Goal: Information Seeking & Learning: Find specific fact

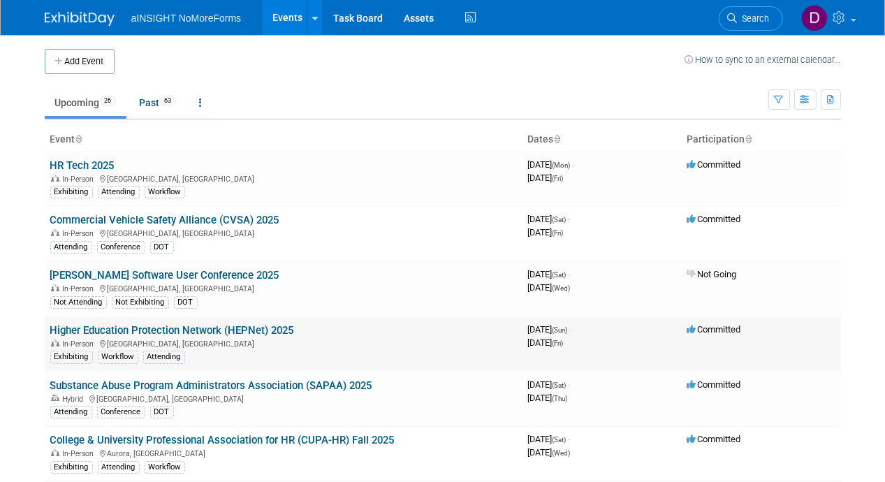
click at [173, 334] on link "Higher Education Protection Network (HEPNet) 2025" at bounding box center [172, 330] width 244 height 13
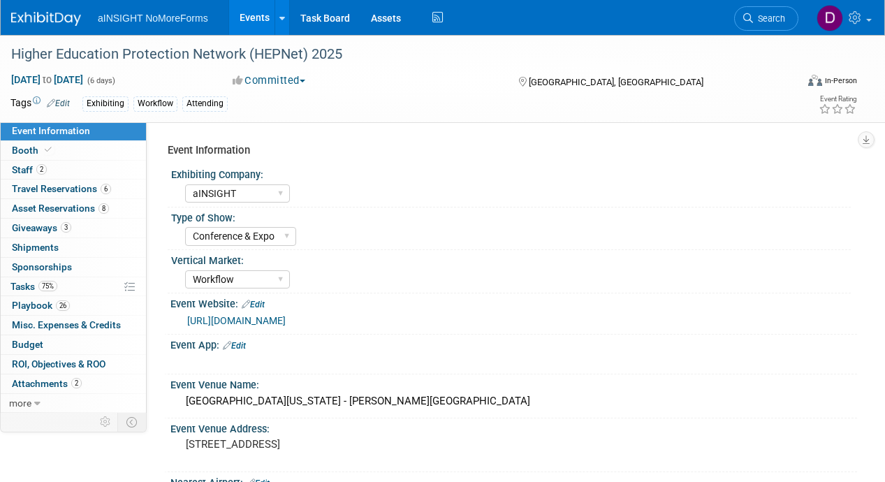
select select "aINSIGHT"
select select "Conference & Expo"
select select "Workflow"
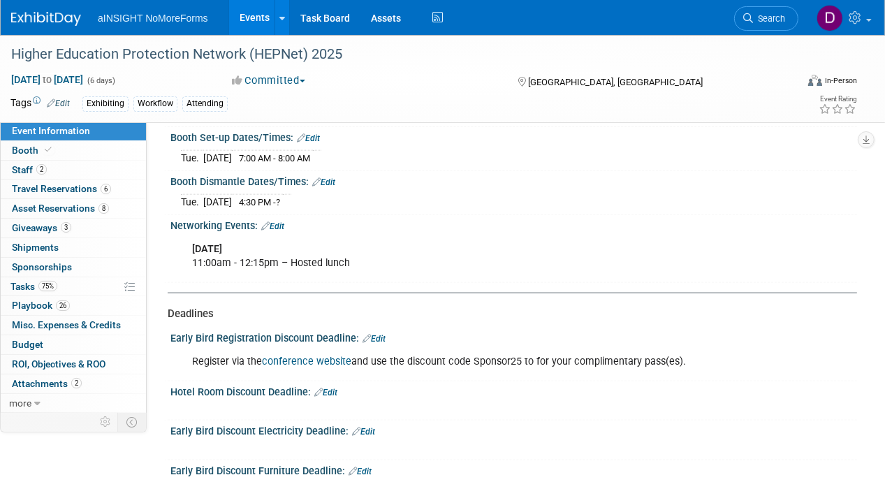
scroll to position [1537, 0]
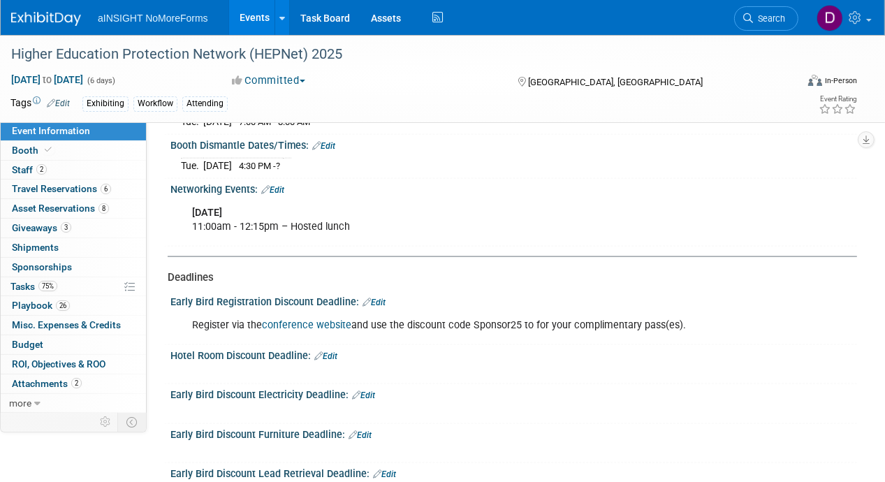
drag, startPoint x: 700, startPoint y: 313, endPoint x: 166, endPoint y: 263, distance: 536.1
drag, startPoint x: 166, startPoint y: 263, endPoint x: 581, endPoint y: 338, distance: 421.7
click at [581, 345] on div "Hotel Room Discount Deadline: Edit" at bounding box center [513, 354] width 687 height 18
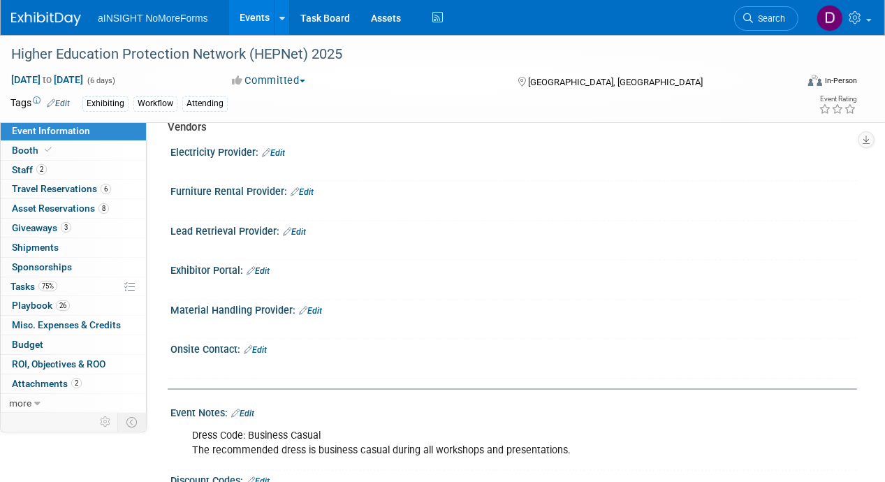
scroll to position [2236, 0]
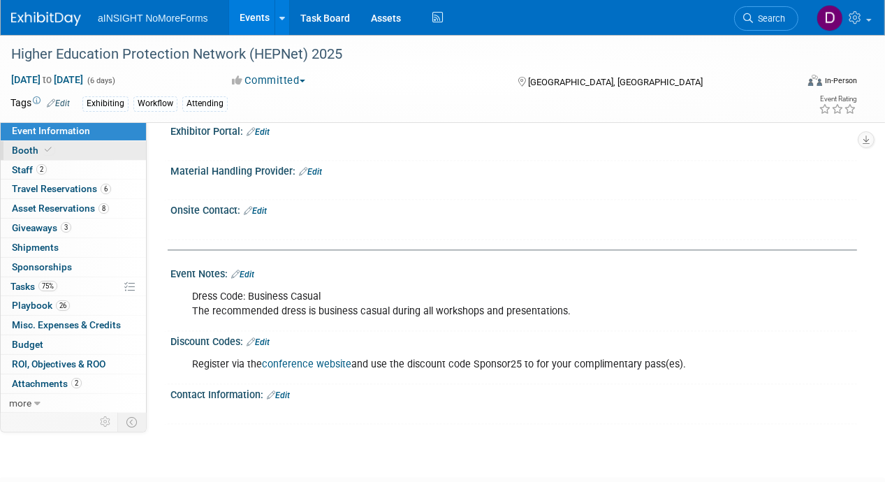
click at [92, 152] on link "Booth" at bounding box center [73, 150] width 145 height 19
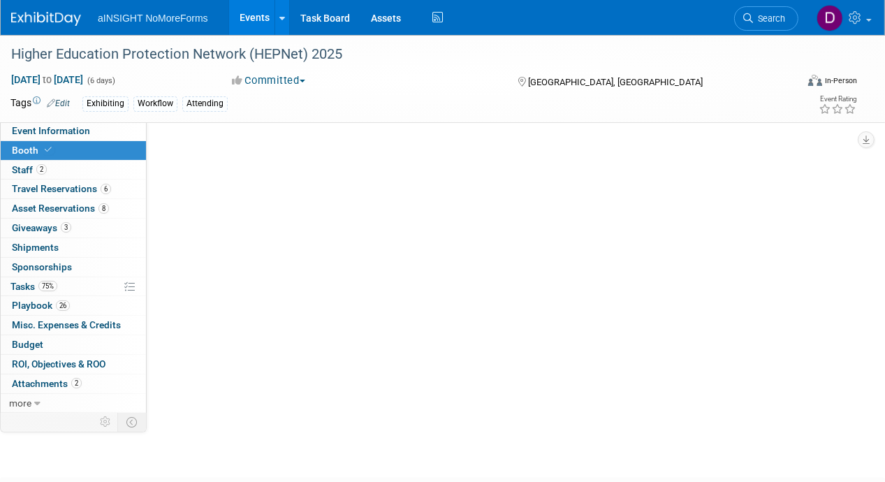
scroll to position [0, 0]
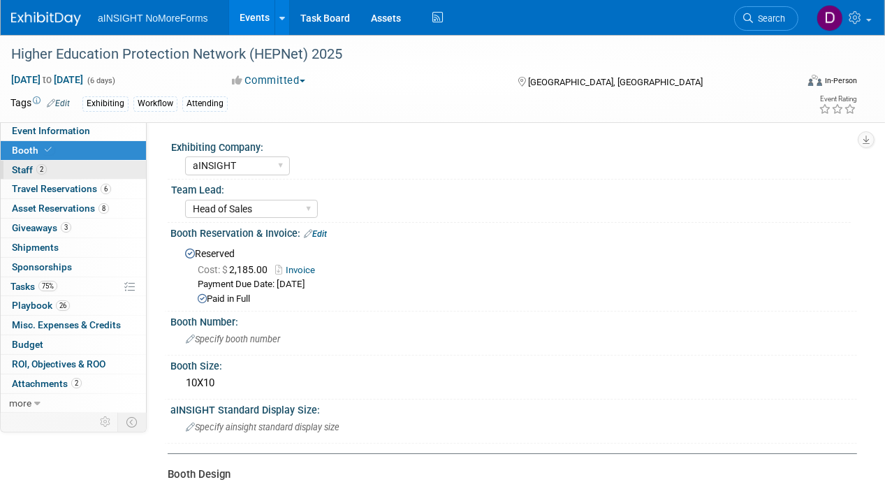
click at [92, 175] on link "2 Staff 2" at bounding box center [73, 170] width 145 height 19
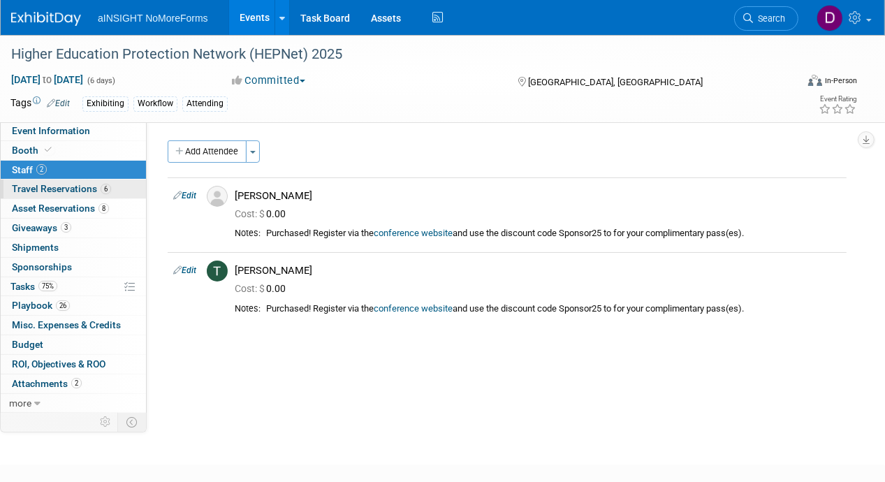
click at [119, 193] on link "6 Travel Reservations 6" at bounding box center [73, 189] width 145 height 19
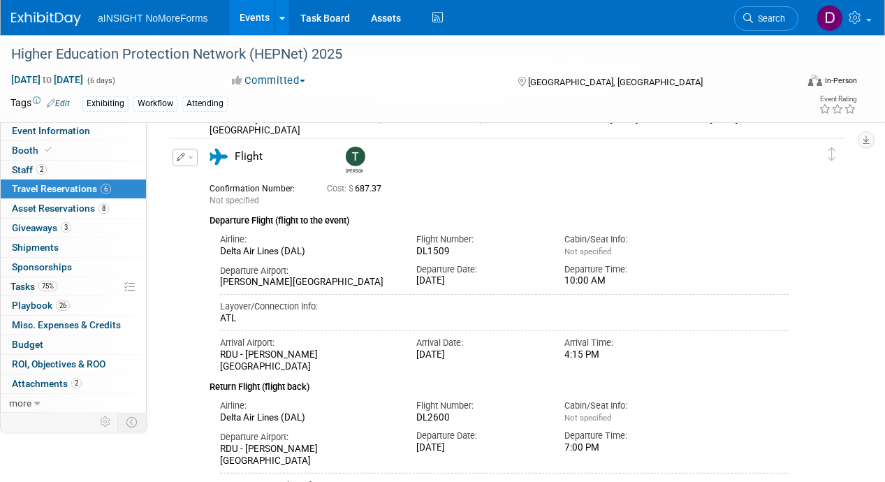
scroll to position [419, 0]
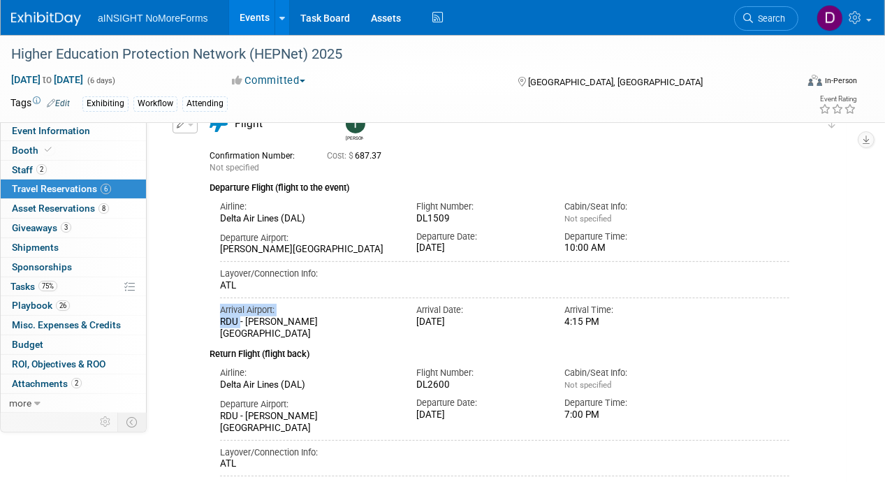
drag, startPoint x: 238, startPoint y: 318, endPoint x: 204, endPoint y: 315, distance: 34.4
click at [204, 316] on div "Flight Teresa Not specified Cost: $ 687.37 Airline: Flight Number:" at bounding box center [499, 311] width 601 height 391
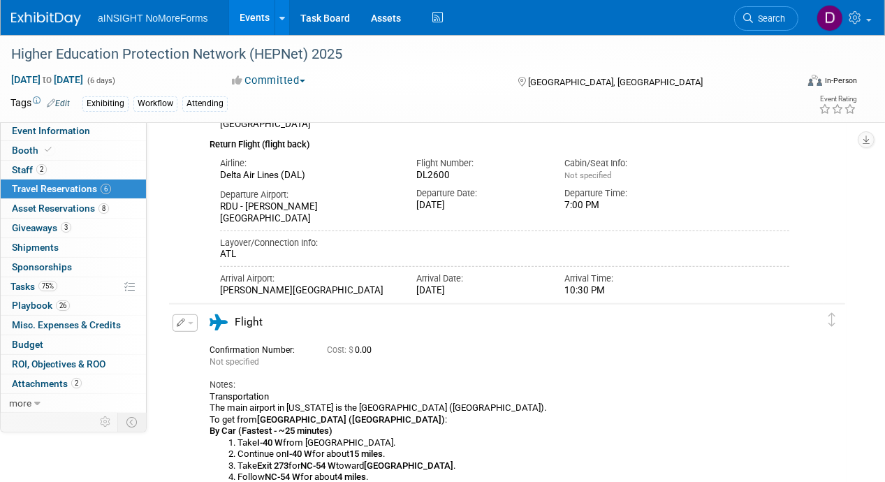
scroll to position [769, 0]
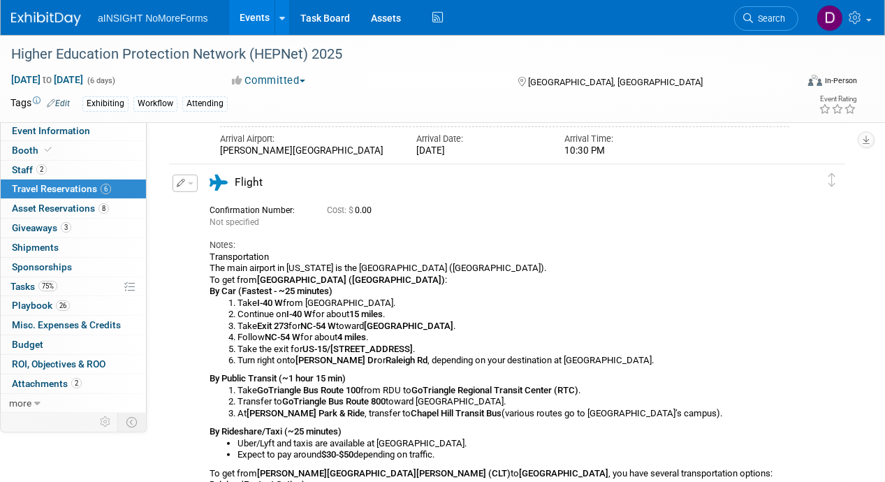
click at [641, 275] on div "Transportation The main airport in North Carolina is the Raleigh-Durham Interna…" at bounding box center [500, 462] width 580 height 421
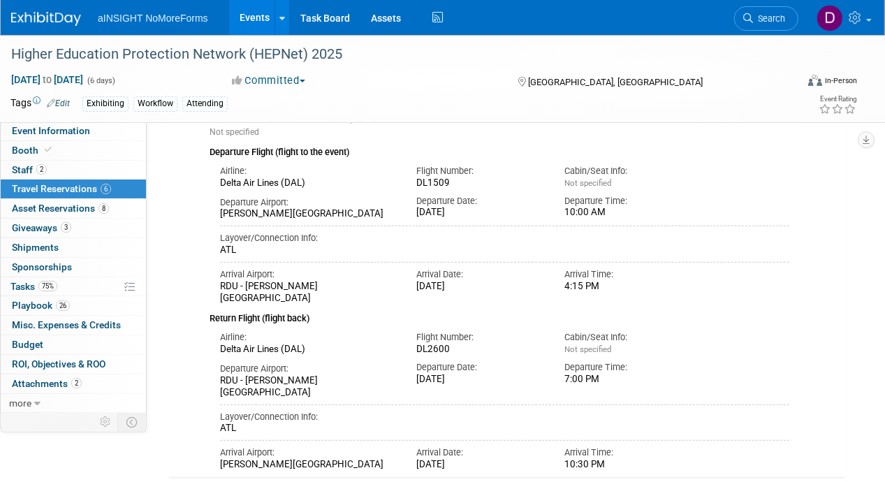
scroll to position [489, 0]
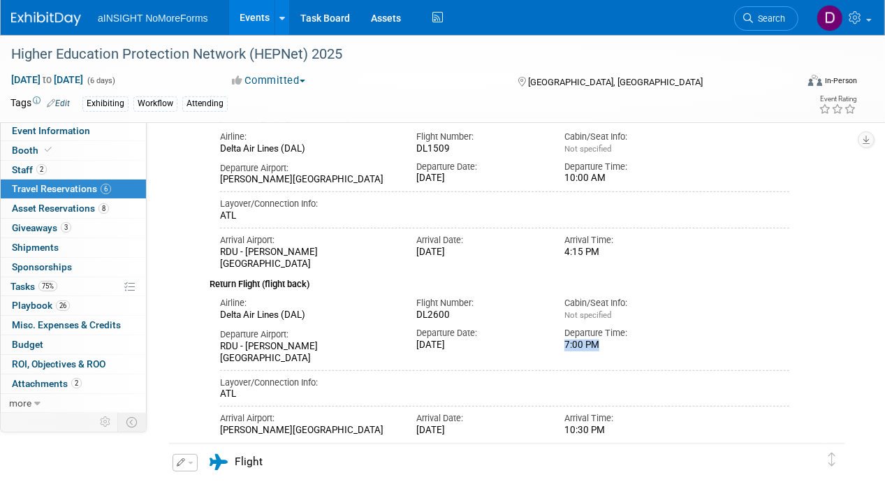
drag, startPoint x: 563, startPoint y: 338, endPoint x: 621, endPoint y: 342, distance: 58.1
click at [621, 342] on div "Departure Time: 7:00 PM" at bounding box center [627, 336] width 147 height 30
drag, startPoint x: 621, startPoint y: 342, endPoint x: 637, endPoint y: 347, distance: 16.1
click at [637, 347] on div "7:00 PM" at bounding box center [628, 346] width 126 height 12
click at [609, 346] on div "7:00 PM" at bounding box center [628, 346] width 126 height 12
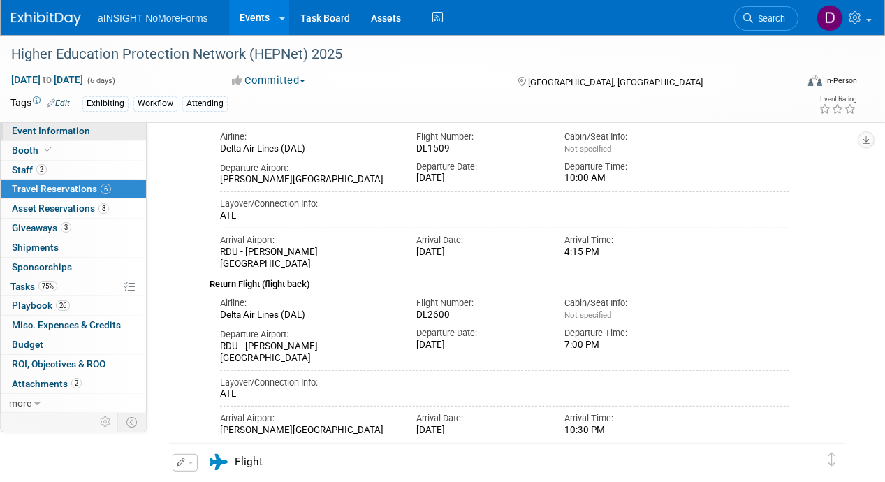
click at [61, 133] on span "Event Information" at bounding box center [51, 130] width 78 height 11
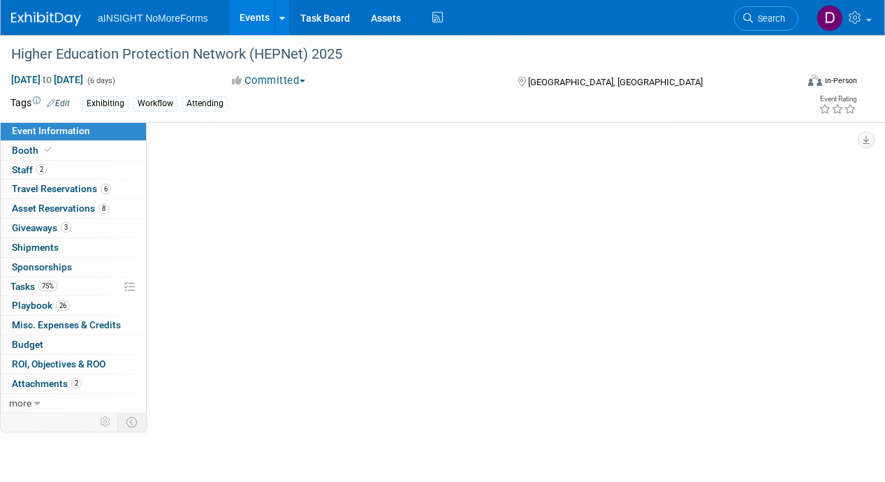
scroll to position [0, 0]
select select "aINSIGHT"
select select "Conference & Expo"
select select "Workflow"
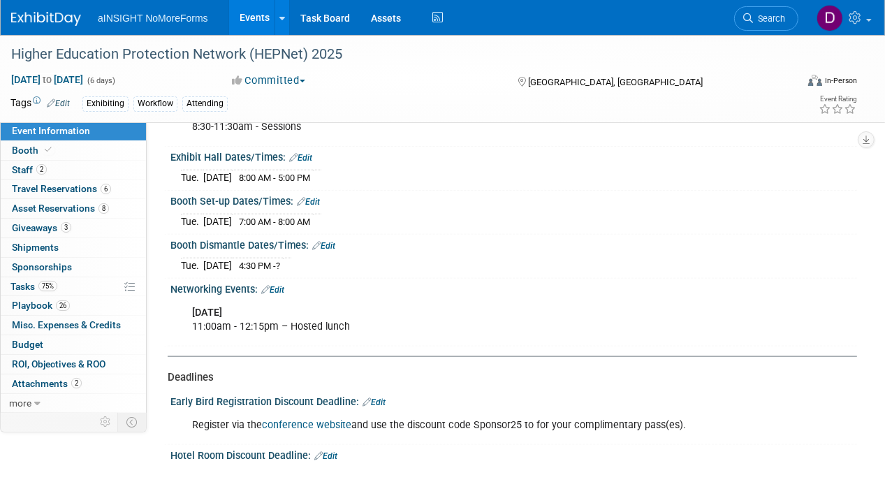
scroll to position [1467, 0]
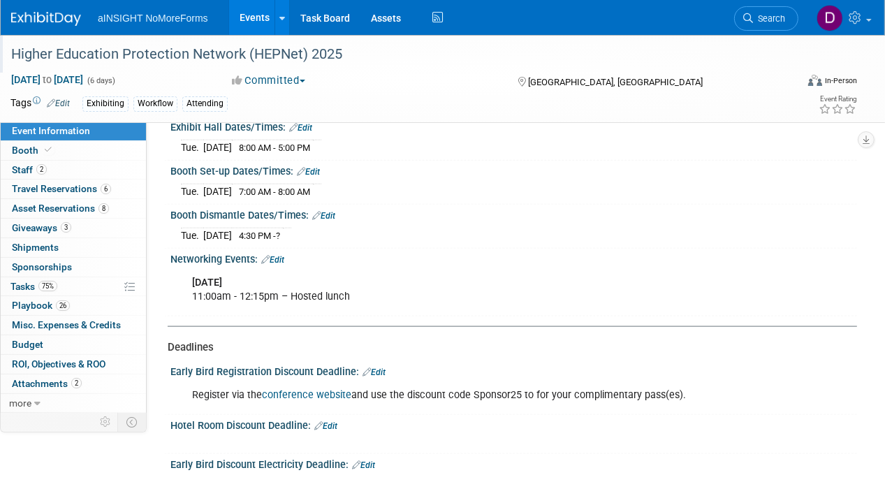
click at [104, 36] on div at bounding box center [401, 41] width 790 height 12
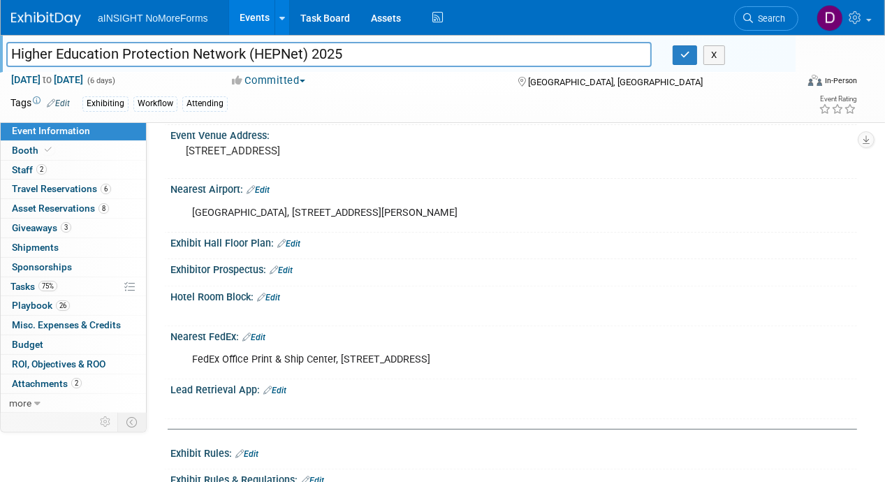
scroll to position [140, 0]
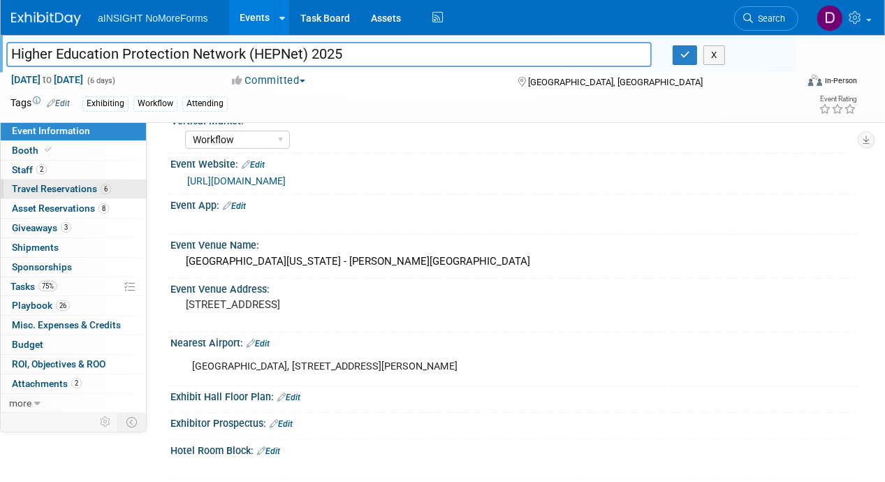
click at [62, 194] on span "Travel Reservations 6" at bounding box center [61, 188] width 99 height 11
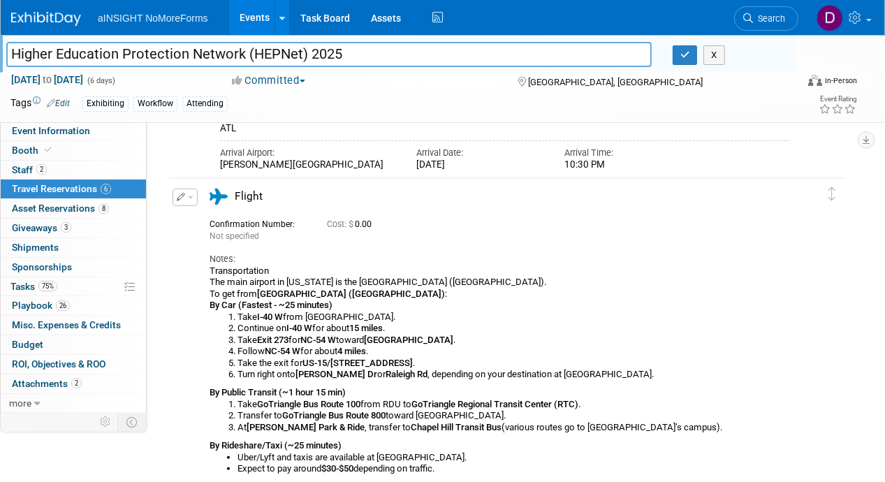
scroll to position [838, 0]
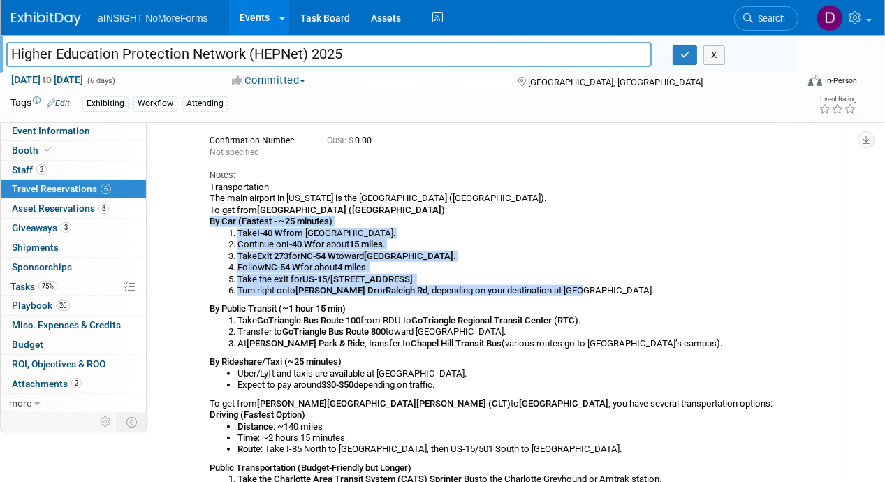
drag, startPoint x: 205, startPoint y: 218, endPoint x: 598, endPoint y: 289, distance: 399.8
click at [598, 289] on div "Flight" at bounding box center [499, 357] width 601 height 505
click at [598, 289] on li "Turn right onto Manning Dr or Raleigh Rd , depending on your destination at UNC." at bounding box center [514, 290] width 552 height 11
click at [579, 291] on li "Turn right onto Manning Dr or Raleigh Rd , depending on your destination at UNC." at bounding box center [514, 290] width 552 height 11
drag, startPoint x: 576, startPoint y: 285, endPoint x: 210, endPoint y: 219, distance: 371.3
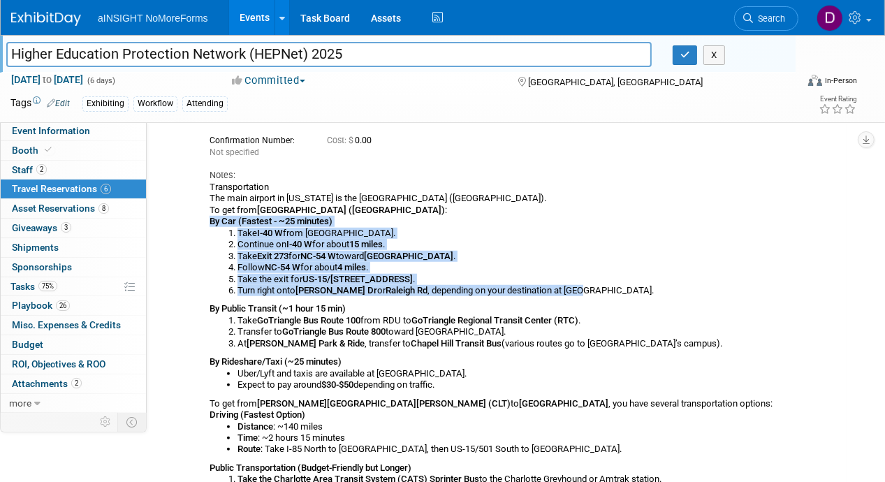
click at [210, 219] on div "Transportation The main airport in North Carolina is the Raleigh-Durham Interna…" at bounding box center [500, 392] width 580 height 421
drag, startPoint x: 210, startPoint y: 219, endPoint x: 313, endPoint y: 237, distance: 104.2
click at [313, 237] on li "Take I-40 W from Airport Blvd." at bounding box center [514, 233] width 552 height 11
click at [460, 264] on li "Follow NC-54 W for about 4 miles ." at bounding box center [514, 267] width 552 height 11
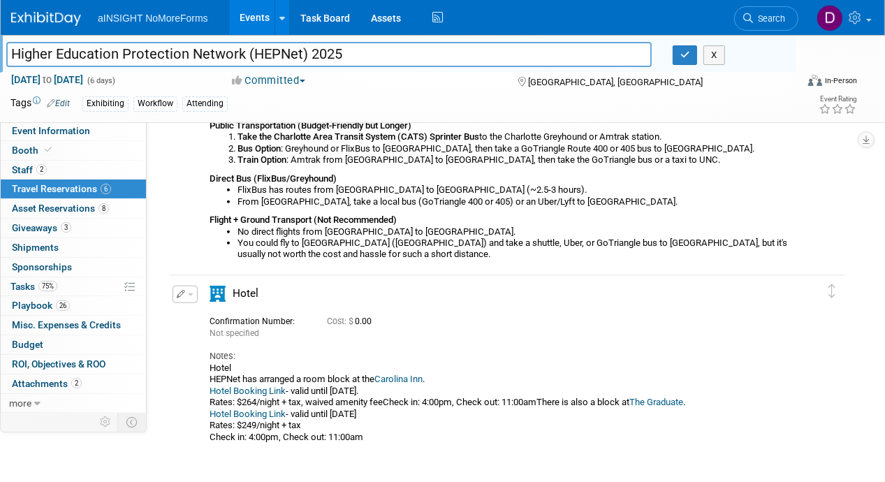
scroll to position [1188, 0]
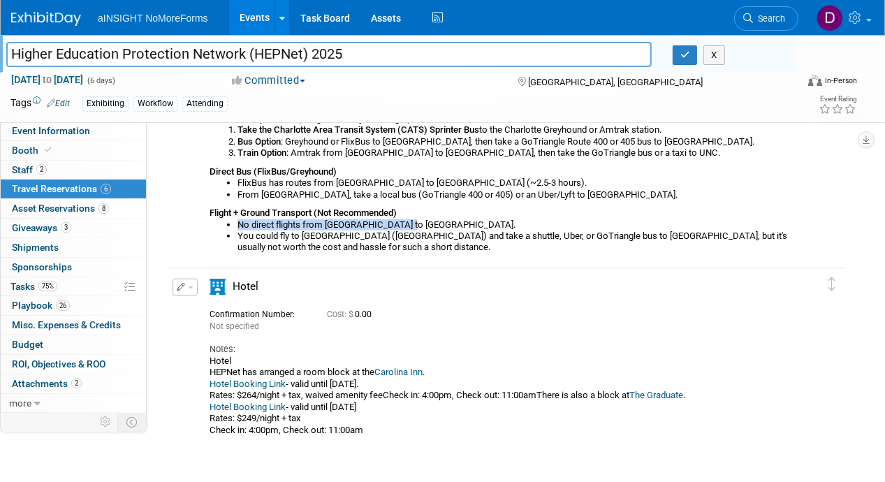
drag, startPoint x: 236, startPoint y: 220, endPoint x: 412, endPoint y: 226, distance: 176.2
click at [412, 226] on ul "No direct flights from CLT to Chapel Hill. You could fly to RDU (Raleigh-Durham…" at bounding box center [500, 236] width 580 height 34
drag, startPoint x: 412, startPoint y: 226, endPoint x: 410, endPoint y: 238, distance: 12.1
click at [410, 238] on li "You could fly to RDU (Raleigh-Durham International Airport) and take a shuttle,…" at bounding box center [514, 242] width 552 height 23
drag, startPoint x: 410, startPoint y: 238, endPoint x: 378, endPoint y: 256, distance: 37.3
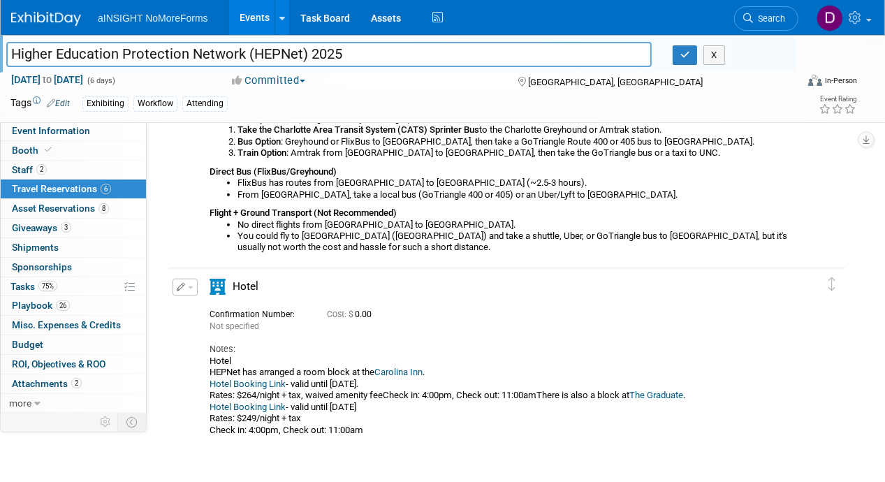
click at [378, 256] on div "Flight" at bounding box center [499, 7] width 601 height 505
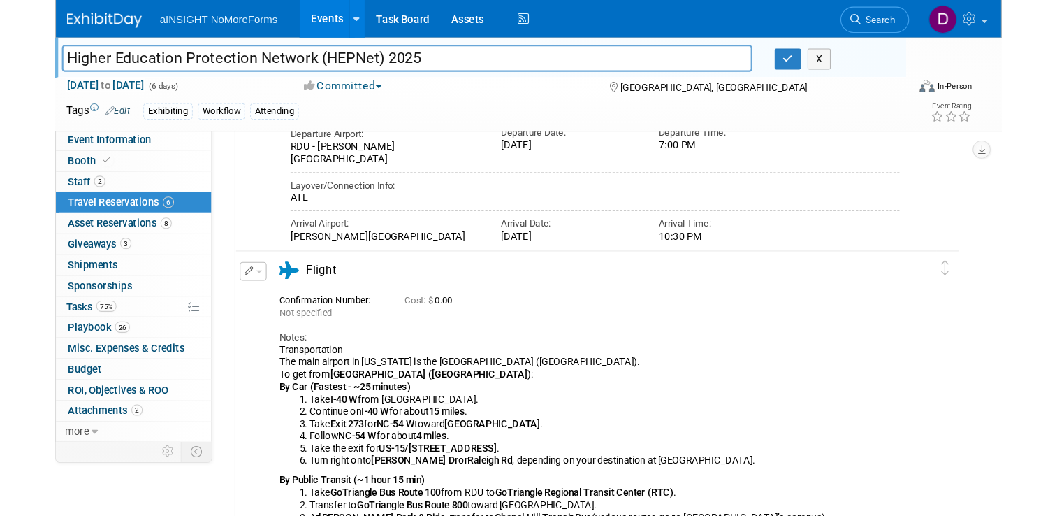
scroll to position [349, 0]
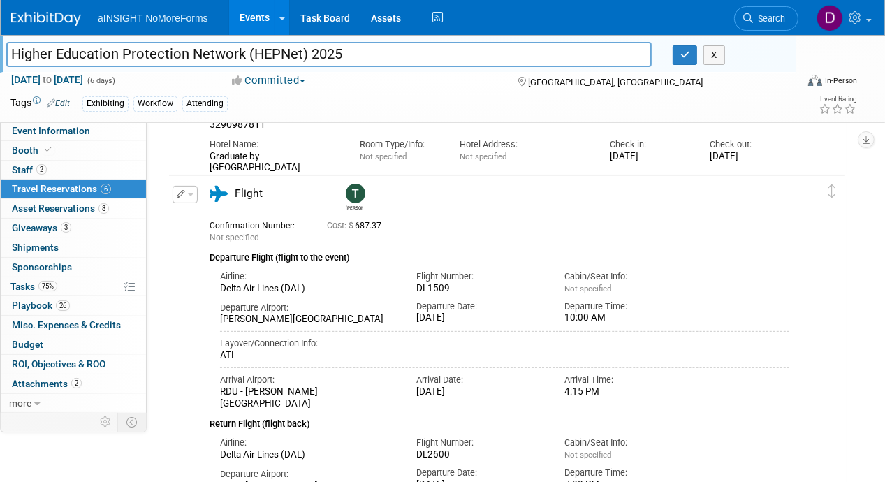
click at [693, 96] on div "Exhibiting Workflow Attending" at bounding box center [397, 103] width 630 height 15
drag, startPoint x: 63, startPoint y: 457, endPoint x: 89, endPoint y: 462, distance: 27.0
click at [64, 457] on div "Event Information Event Info Booth Booth 2 Staff 2 Staff 6 Travel Reservations …" at bounding box center [442, 484] width 885 height 1596
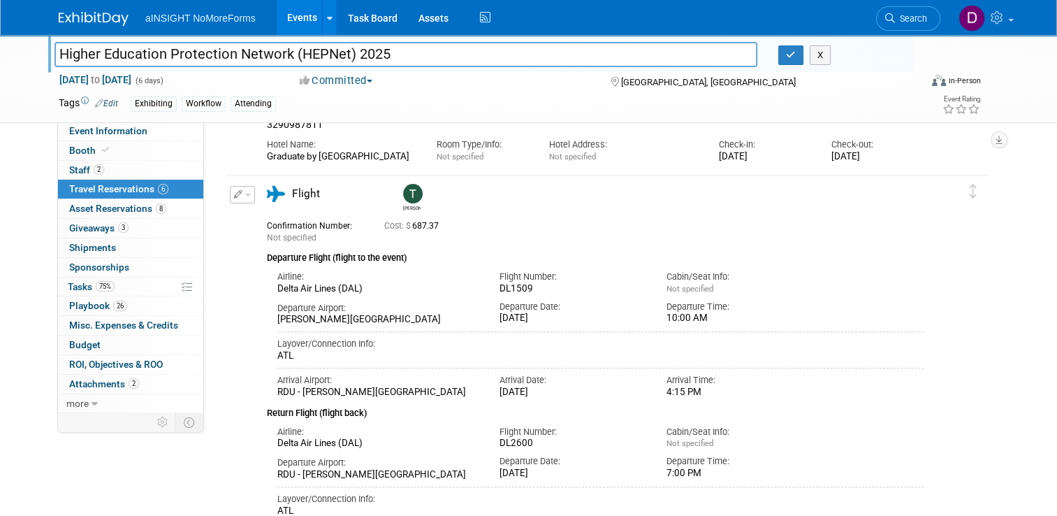
scroll to position [419, 0]
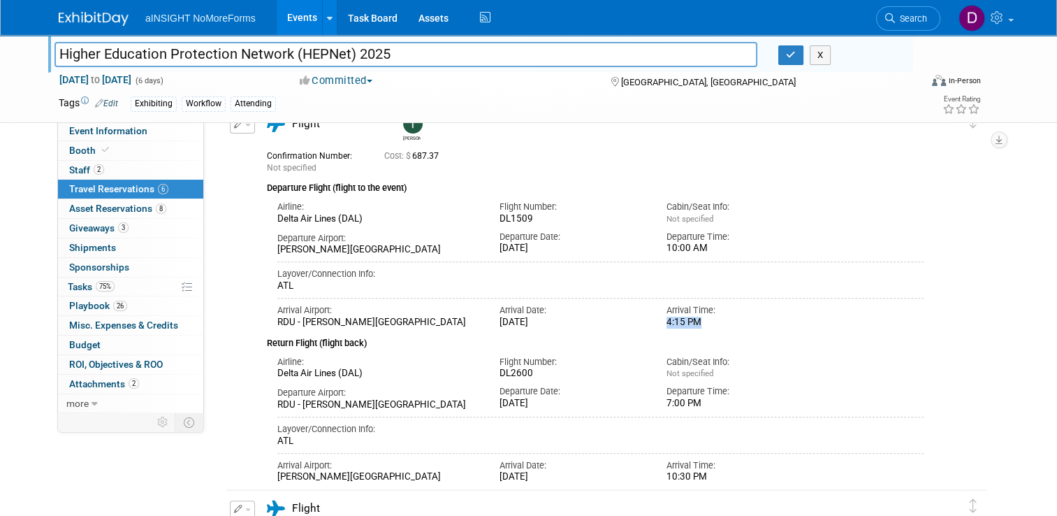
drag, startPoint x: 668, startPoint y: 320, endPoint x: 708, endPoint y: 322, distance: 39.9
click at [708, 322] on div "4:15 PM" at bounding box center [740, 323] width 146 height 12
drag, startPoint x: 709, startPoint y: 322, endPoint x: 729, endPoint y: 311, distance: 23.1
click at [727, 320] on div "4:15 PM" at bounding box center [740, 323] width 146 height 12
click at [715, 323] on div "4:15 PM" at bounding box center [740, 323] width 146 height 12
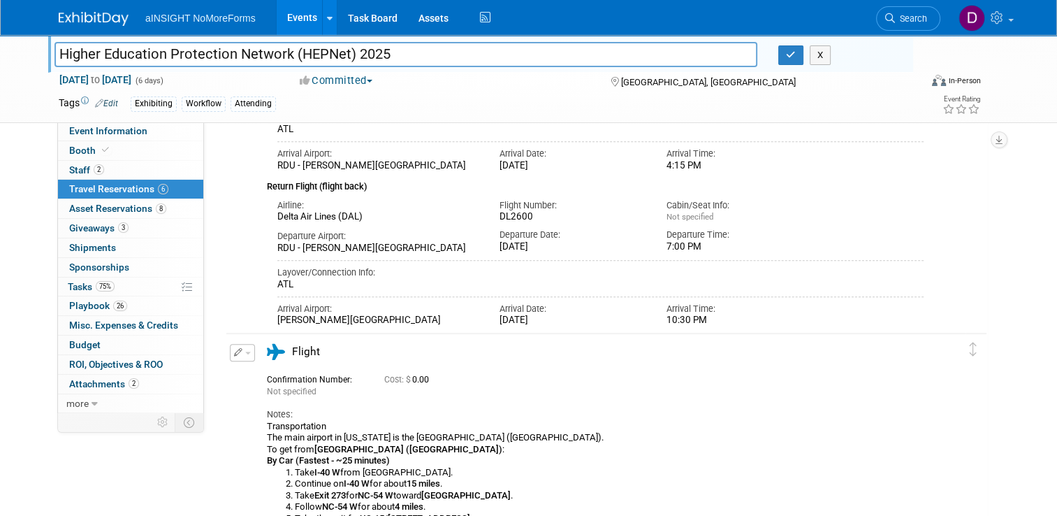
scroll to position [699, 0]
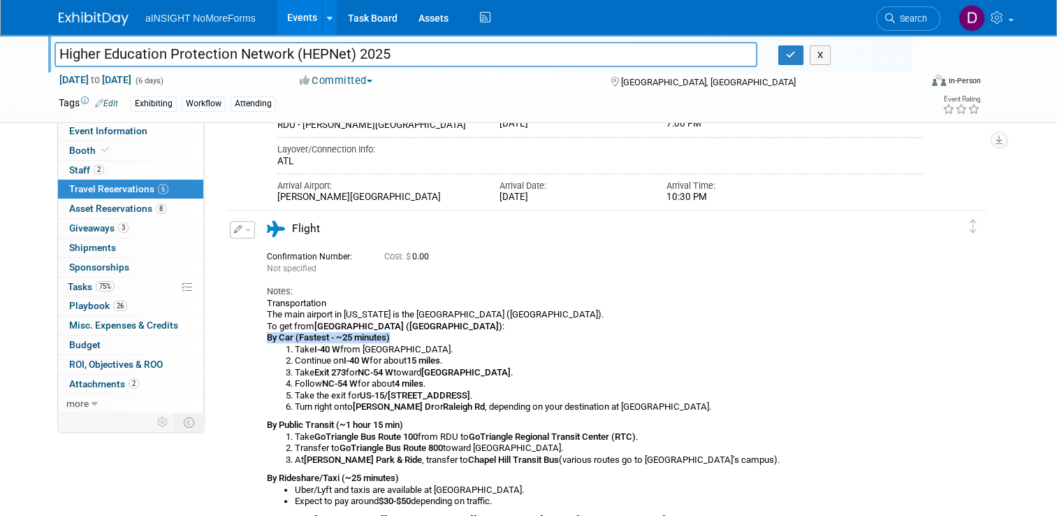
drag, startPoint x: 259, startPoint y: 337, endPoint x: 403, endPoint y: 341, distance: 144.7
click at [402, 341] on div "Transportation The main airport in North Carolina is the Raleigh-Durham Interna…" at bounding box center [595, 508] width 657 height 421
drag, startPoint x: 403, startPoint y: 341, endPoint x: 436, endPoint y: 390, distance: 58.9
click at [436, 390] on b "US-15/501 S/Fordham Blvd" at bounding box center [415, 395] width 110 height 10
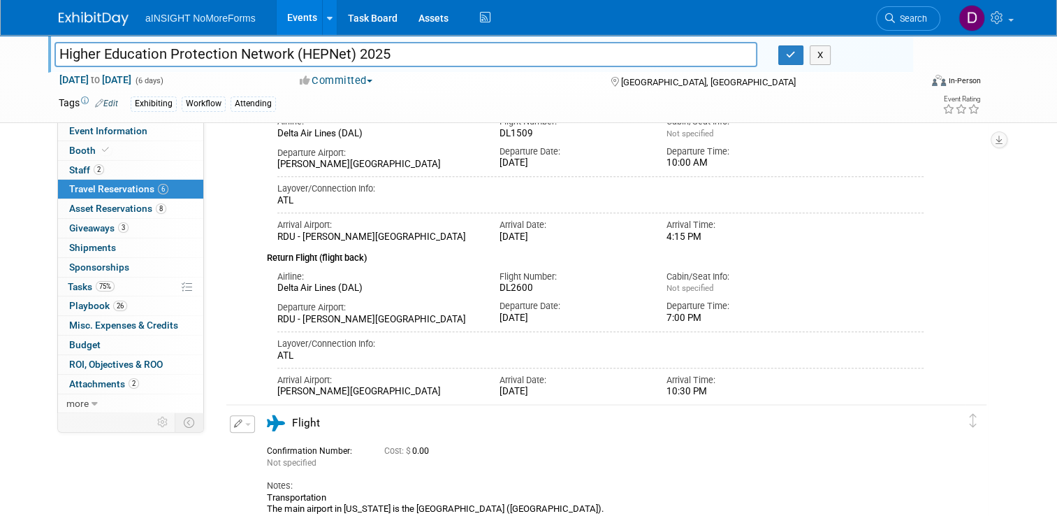
scroll to position [489, 0]
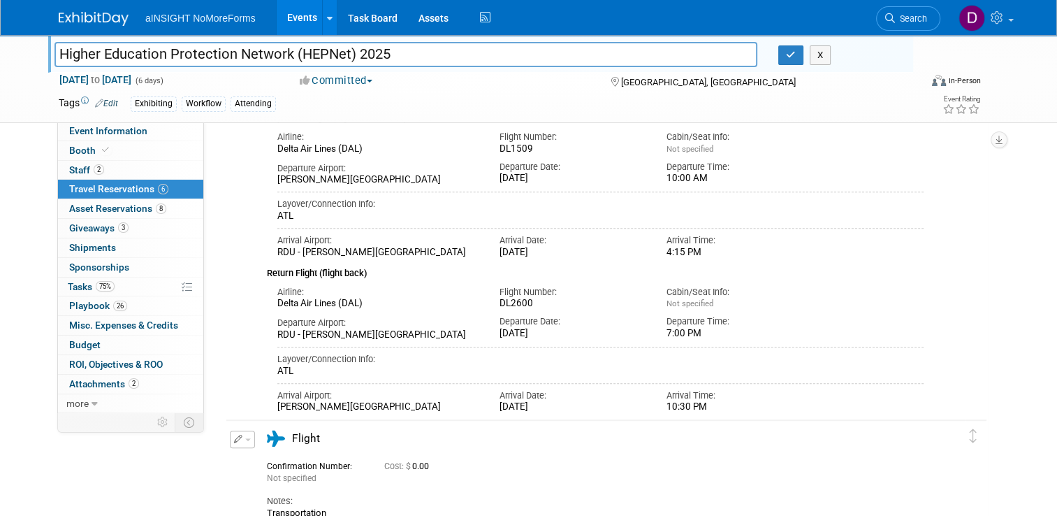
drag, startPoint x: 291, startPoint y: 251, endPoint x: 446, endPoint y: 249, distance: 155.1
click at [446, 249] on div "RDU - Raleigh Durham International Airport" at bounding box center [377, 253] width 201 height 12
drag, startPoint x: 446, startPoint y: 249, endPoint x: 414, endPoint y: 250, distance: 32.1
click at [414, 250] on div "RDU - Raleigh Durham International Airport" at bounding box center [377, 253] width 201 height 12
click at [421, 247] on div "RDU - Raleigh Durham International Airport" at bounding box center [377, 253] width 201 height 12
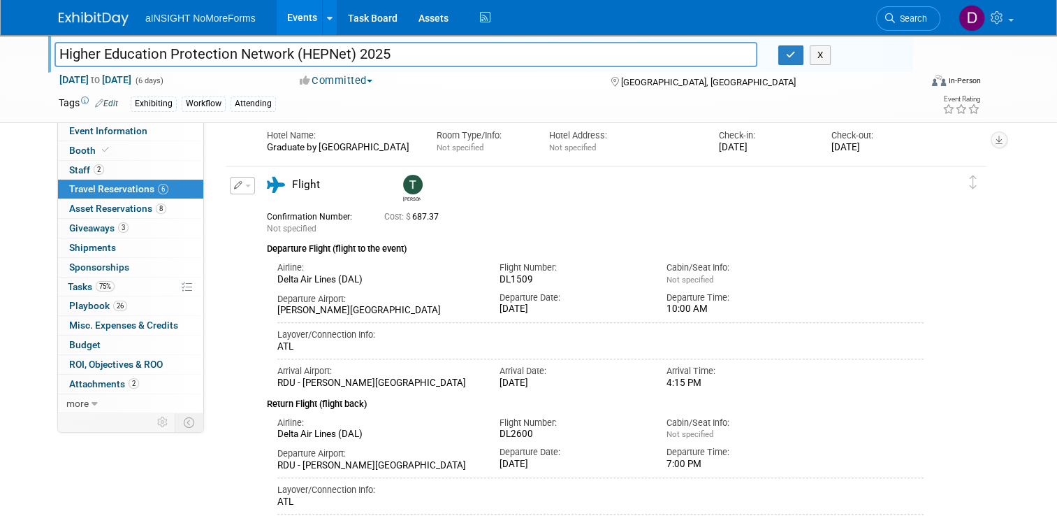
scroll to position [210, 0]
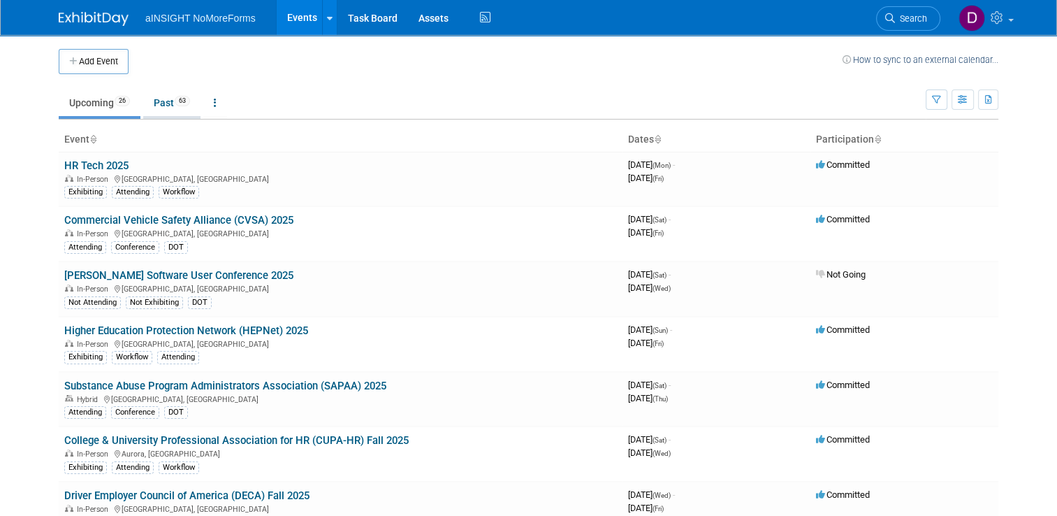
click at [168, 103] on link "Past 63" at bounding box center [171, 102] width 57 height 27
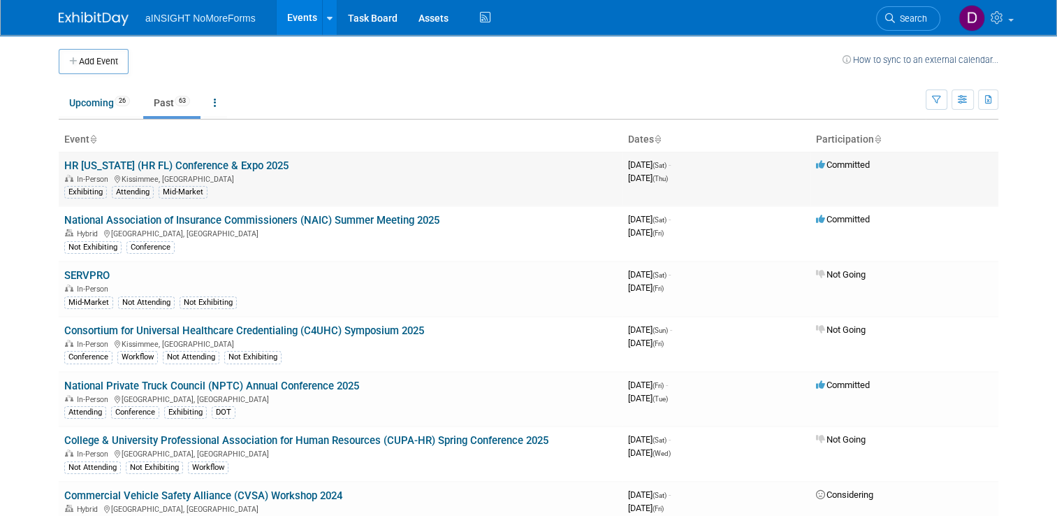
click at [156, 165] on link "HR [US_STATE] (HR FL) Conference & Expo 2025" at bounding box center [176, 165] width 224 height 13
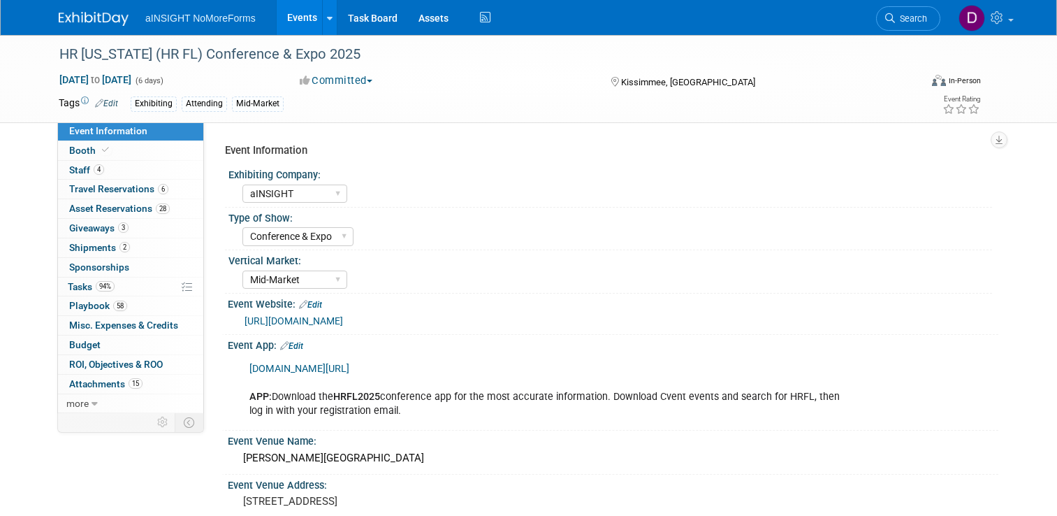
select select "aINSIGHT"
select select "Conference & Expo"
select select "Mid-Market"
select select "Full Access"
select select "Yes"
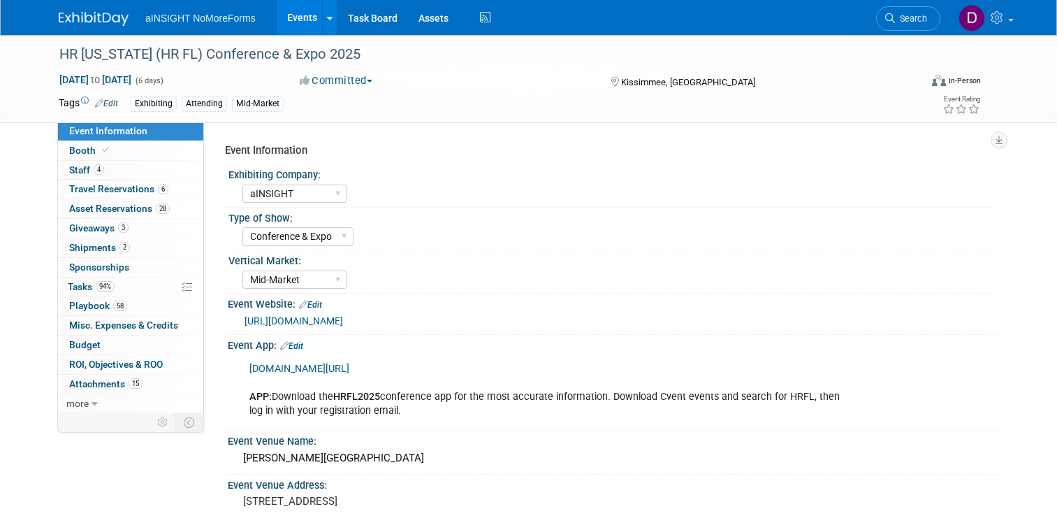
select select "No"
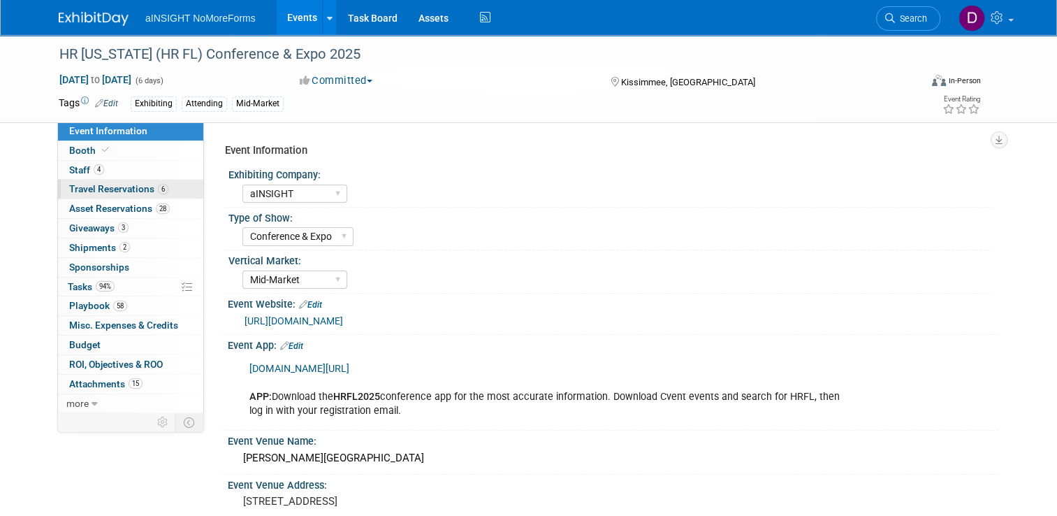
click at [112, 189] on span "Travel Reservations 6" at bounding box center [118, 188] width 99 height 11
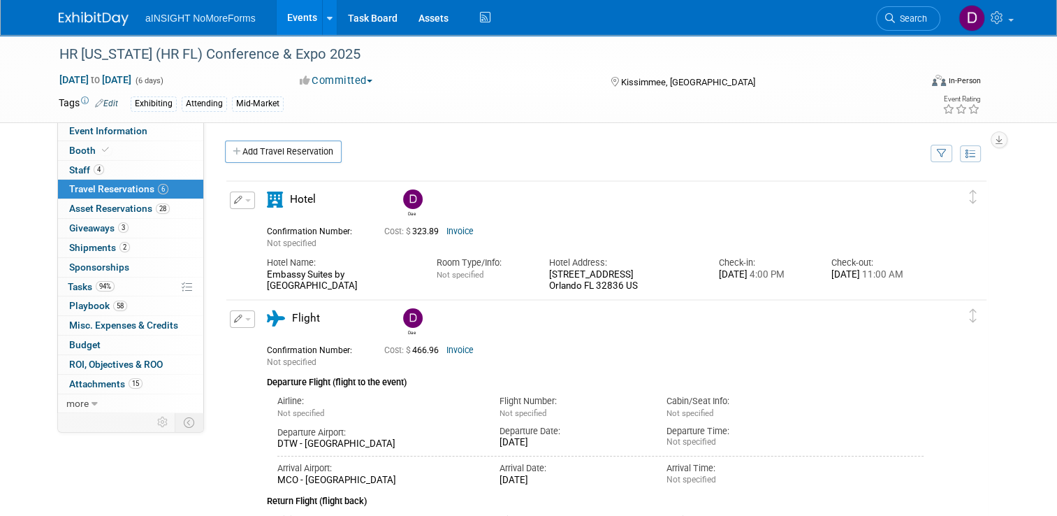
drag, startPoint x: 369, startPoint y: 284, endPoint x: 254, endPoint y: 270, distance: 115.5
click at [256, 270] on div "Hotel Name: Embassy Suites by [GEOGRAPHIC_DATA]" at bounding box center [340, 270] width 169 height 43
copy div "Embassy Suites by [GEOGRAPHIC_DATA]"
drag, startPoint x: 637, startPoint y: 289, endPoint x: 542, endPoint y: 277, distance: 96.6
click at [542, 277] on div "Hotel Address: [STREET_ADDRESS]" at bounding box center [623, 270] width 169 height 43
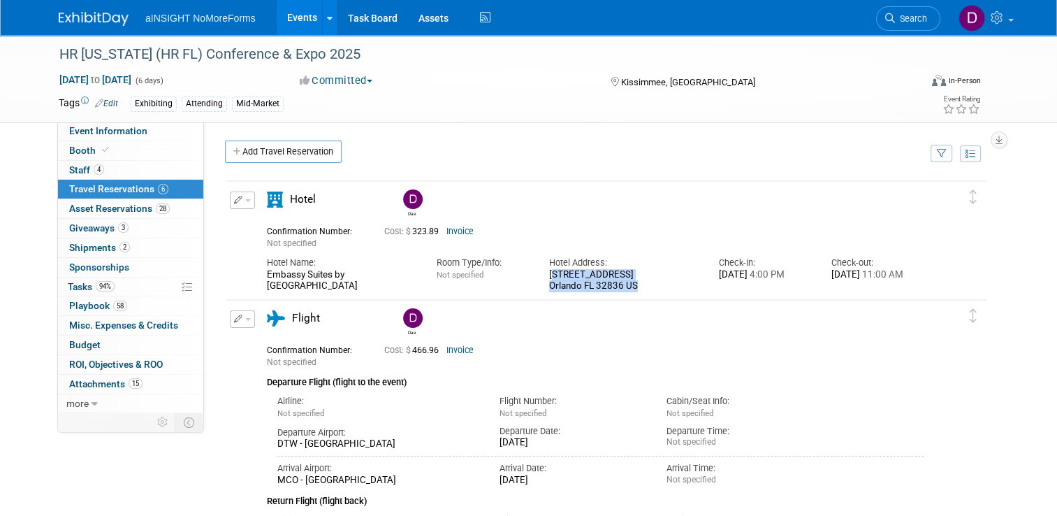
copy div "[STREET_ADDRESS]"
